Goal: Transaction & Acquisition: Purchase product/service

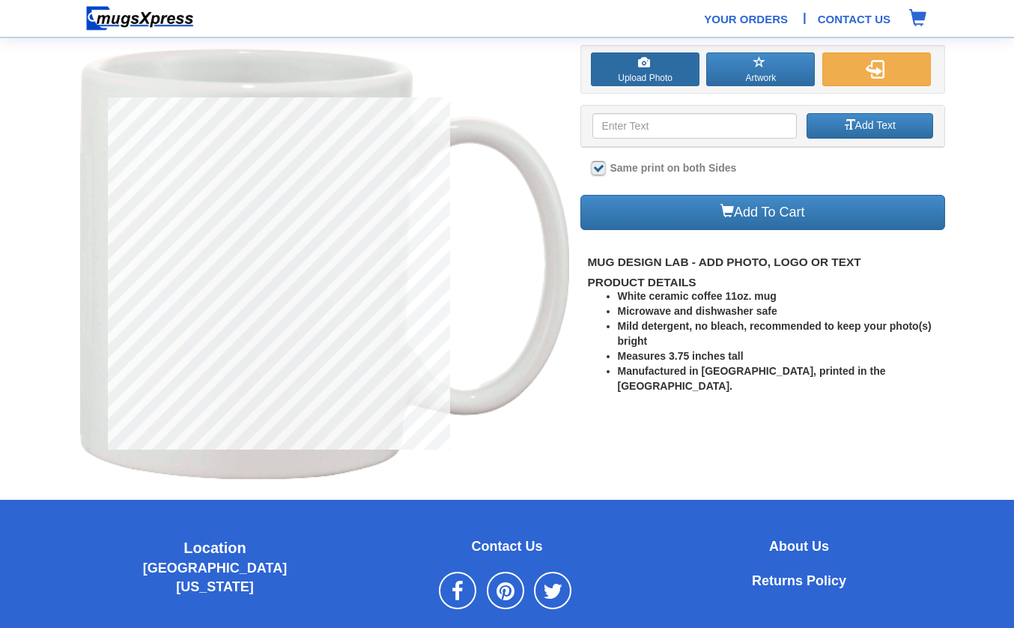
click at [620, 67] on label "Upload Photo" at bounding box center [645, 69] width 109 height 34
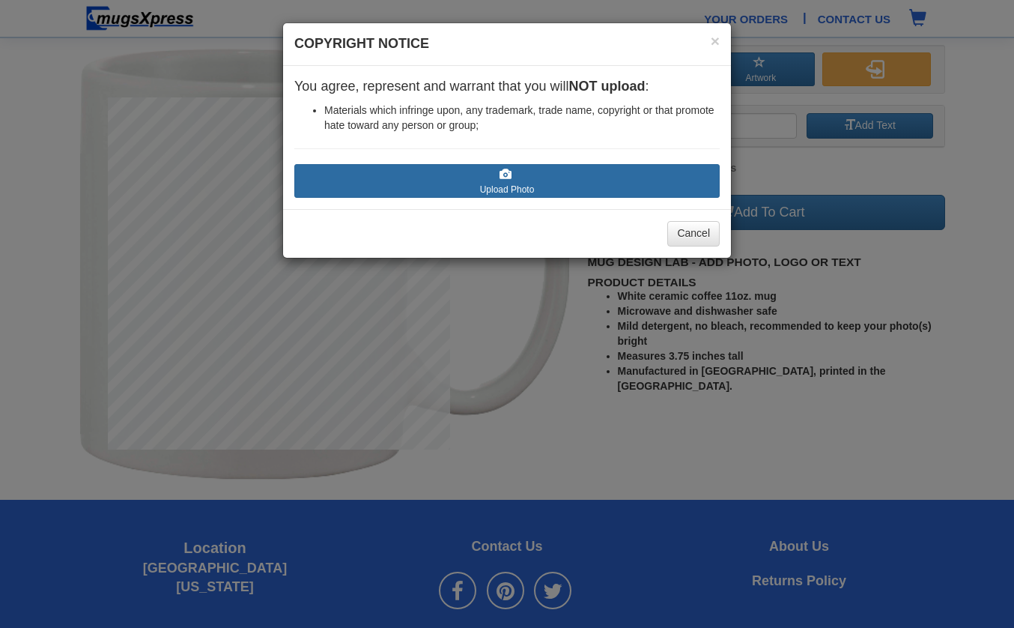
click at [481, 188] on label "Upload Photo" at bounding box center [506, 181] width 425 height 34
click at [469, 196] on input "Upload Photo" at bounding box center [384, 203] width 170 height 15
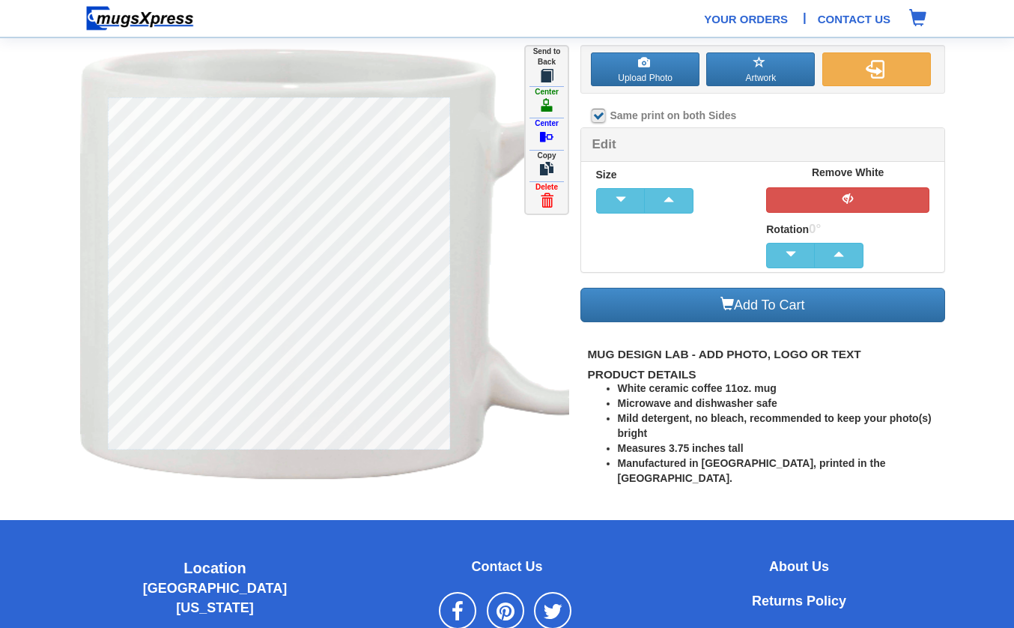
click at [547, 65] on label "Send to Back" at bounding box center [547, 65] width 42 height 38
click at [864, 201] on button "button" at bounding box center [847, 199] width 163 height 25
click at [529, 436] on img at bounding box center [385, 265] width 611 height 440
click at [887, 115] on div at bounding box center [762, 112] width 365 height 30
click at [879, 64] on img "button" at bounding box center [875, 69] width 19 height 19
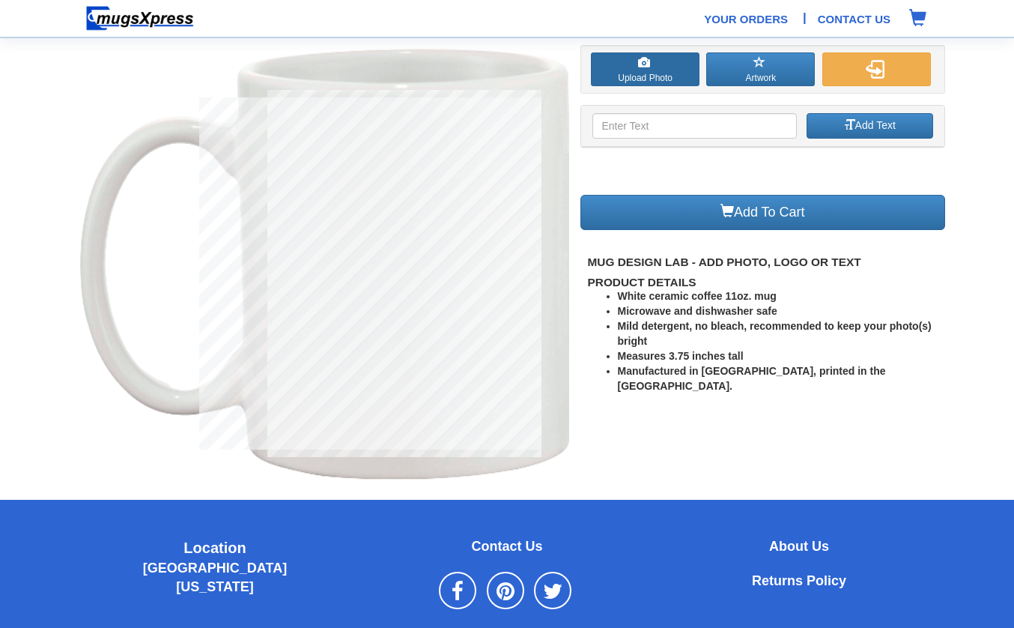
click at [658, 74] on label "Upload Photo" at bounding box center [645, 69] width 109 height 34
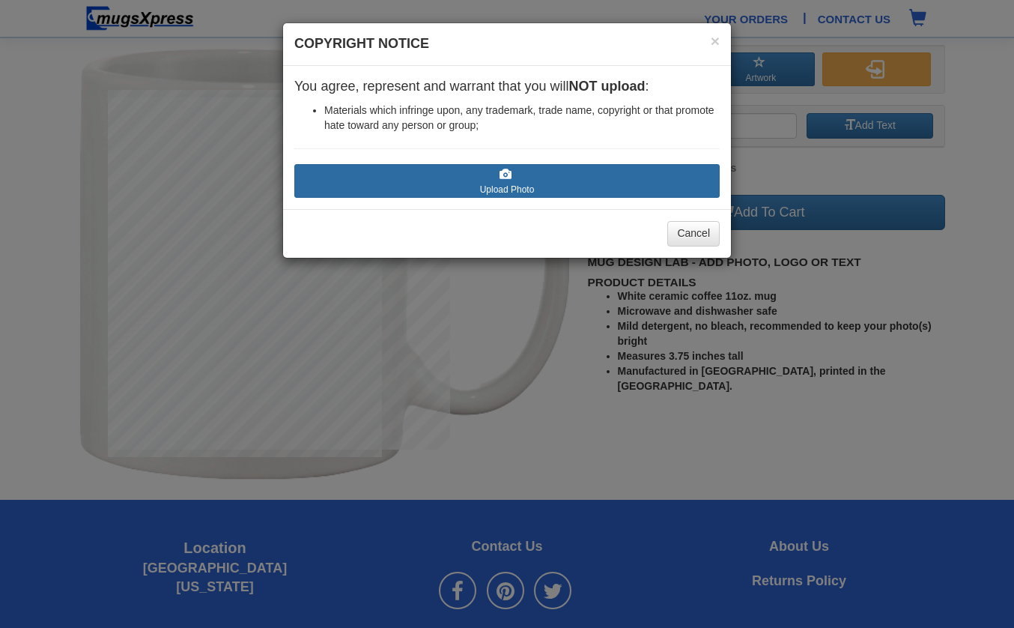
click at [511, 185] on label "Upload Photo" at bounding box center [506, 181] width 425 height 34
click at [469, 196] on input "Upload Photo" at bounding box center [384, 203] width 170 height 15
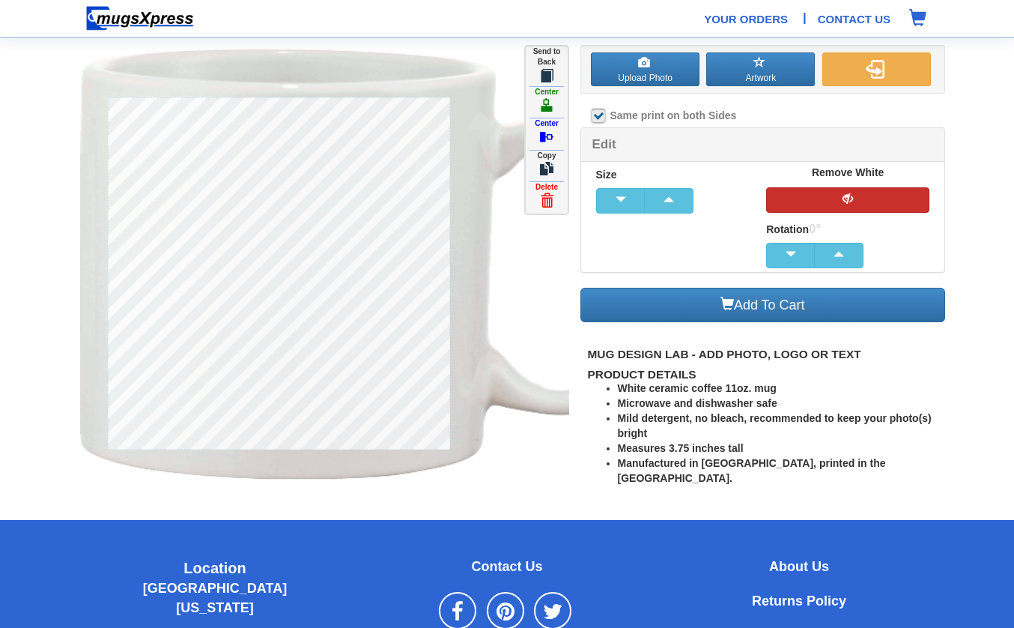
click at [863, 189] on button "button" at bounding box center [847, 199] width 163 height 25
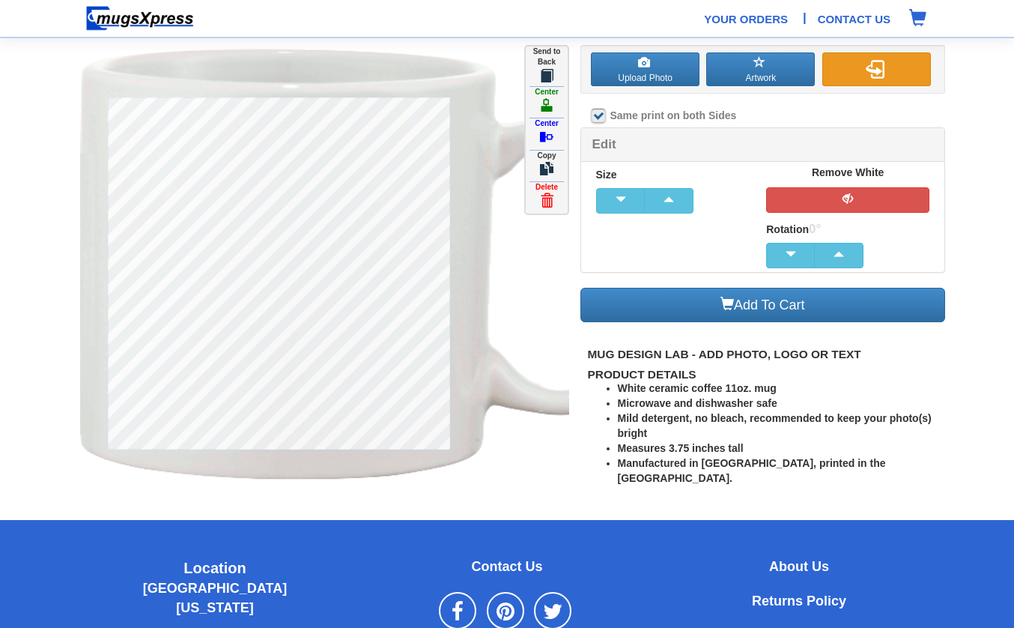
click at [923, 59] on button "button" at bounding box center [876, 69] width 109 height 34
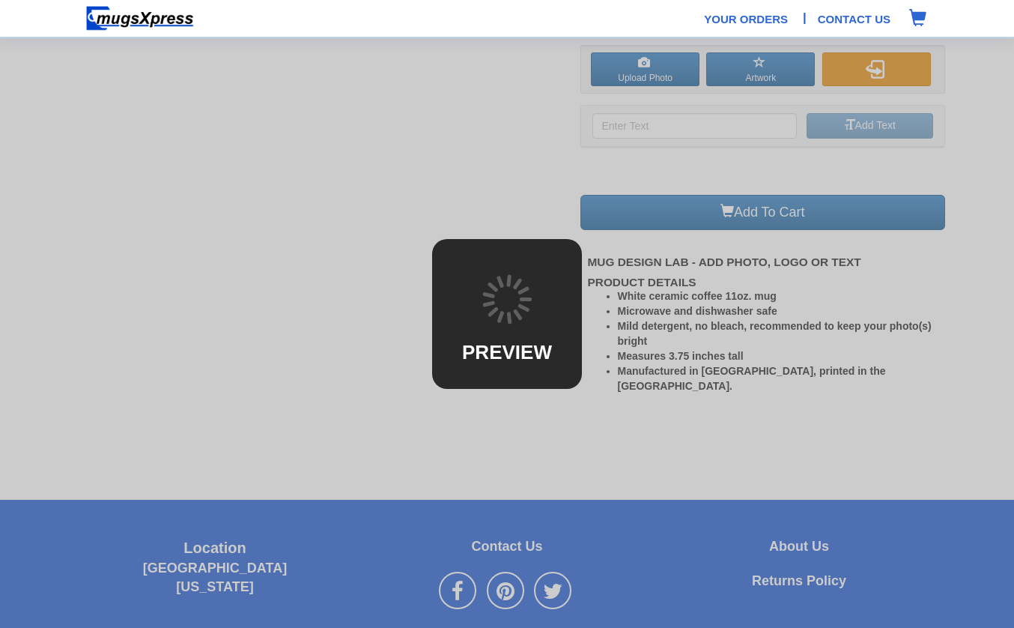
click at [923, 59] on div at bounding box center [507, 314] width 1014 height 628
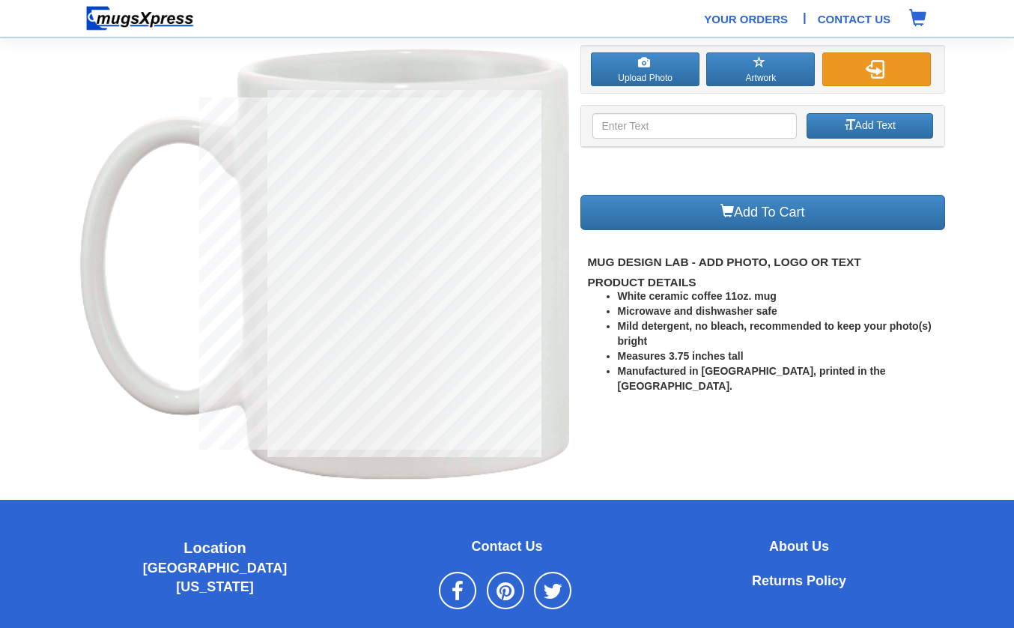
click at [923, 59] on button "button" at bounding box center [876, 69] width 109 height 34
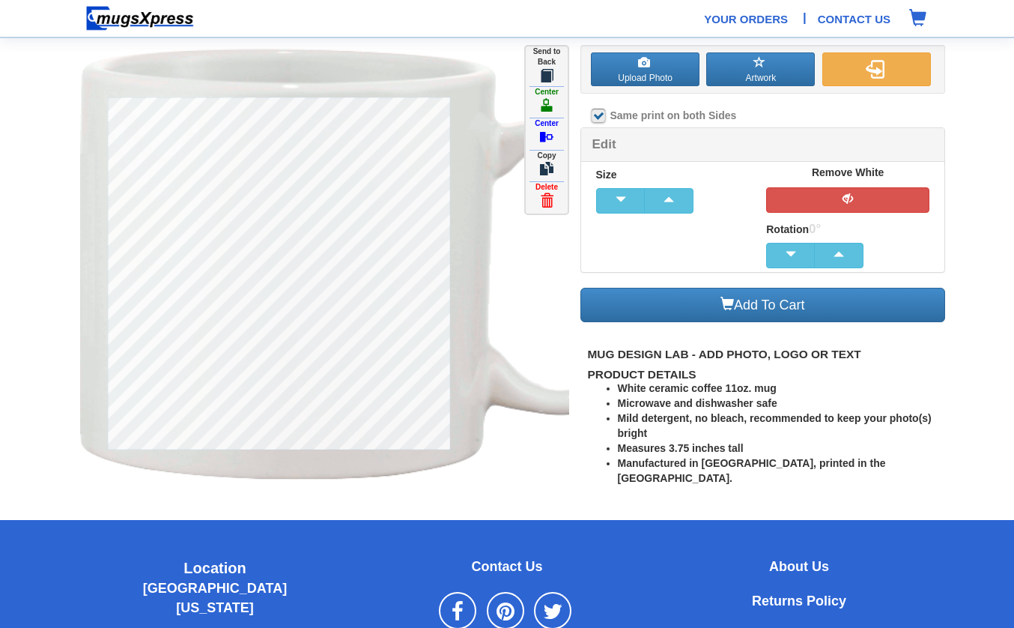
click at [560, 417] on img at bounding box center [385, 265] width 611 height 440
click at [801, 102] on div at bounding box center [762, 112] width 365 height 30
